Goal: Complete application form: Complete application form

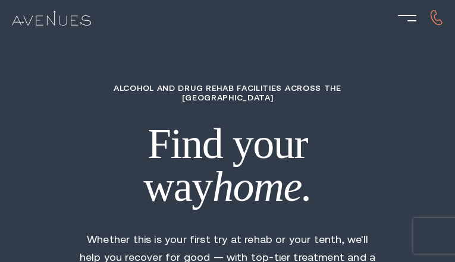
type input "fVwaNuhMXuk"
type input "fTceAFDv"
type input "HusTtHFjJqDJIG"
type input "ZBRLljpHBJj"
type input "mUJdHhiYefC"
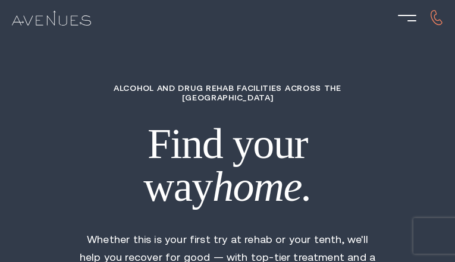
type input "5901417649"
type input "[EMAIL_ADDRESS][DOMAIN_NAME]"
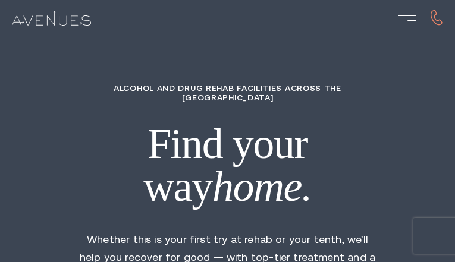
type input "NbJrfasUJCknmaUK"
type input "5126992409"
type input "[EMAIL_ADDRESS][DOMAIN_NAME]"
type input "HKtGFjfSrSa"
radio input "true"
